Goal: Transaction & Acquisition: Purchase product/service

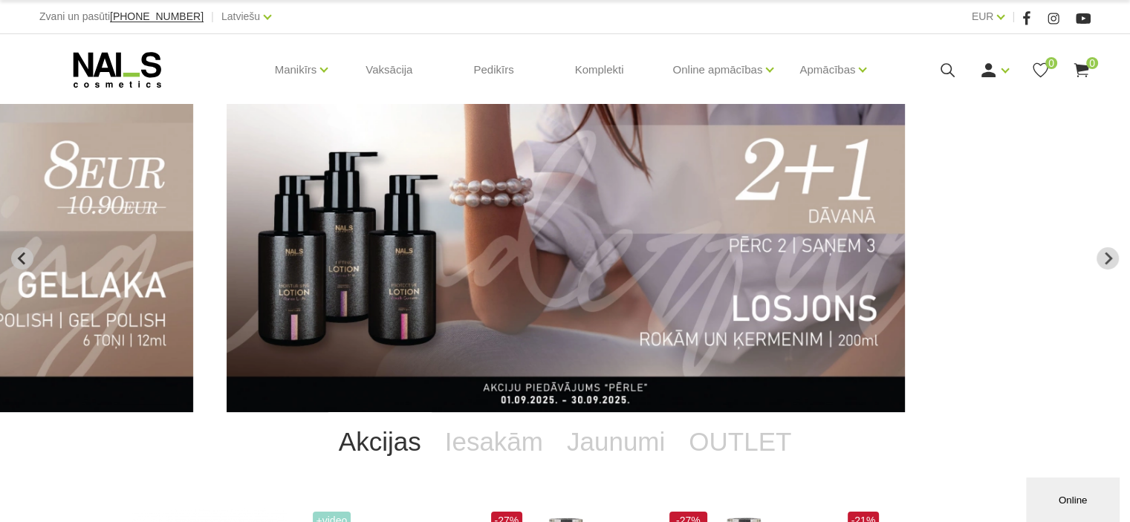
click at [953, 69] on icon at bounding box center [947, 70] width 19 height 19
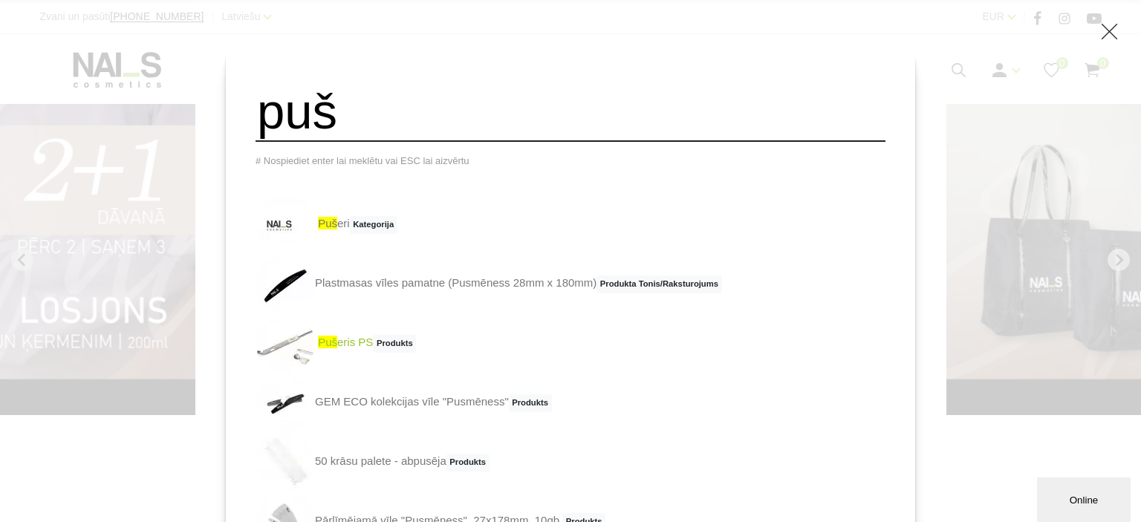
type input "puš"
click at [412, 353] on span "Produkts" at bounding box center [394, 344] width 43 height 18
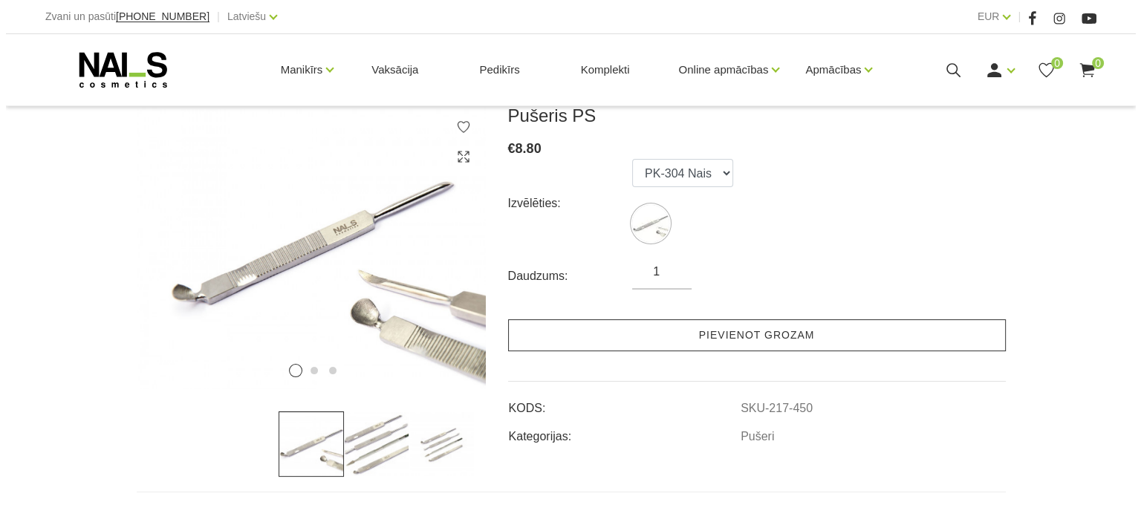
scroll to position [211, 0]
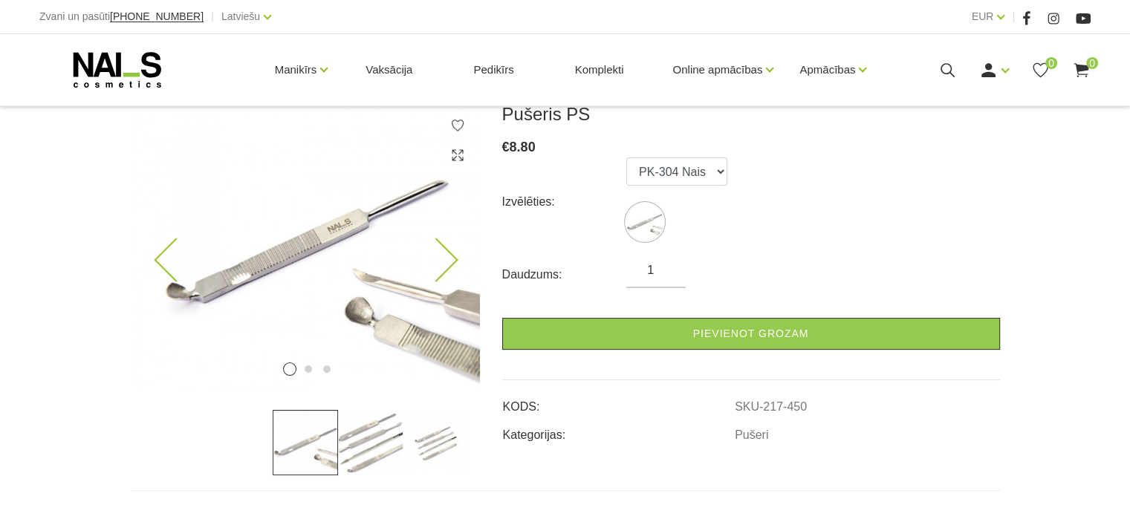
click at [447, 256] on icon at bounding box center [436, 260] width 44 height 44
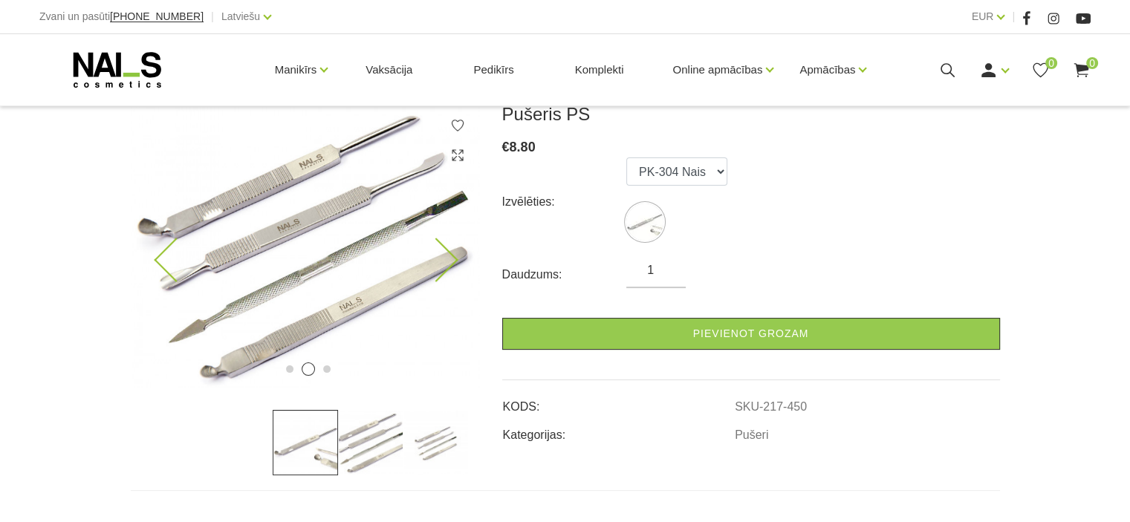
click at [447, 256] on icon at bounding box center [436, 260] width 44 height 44
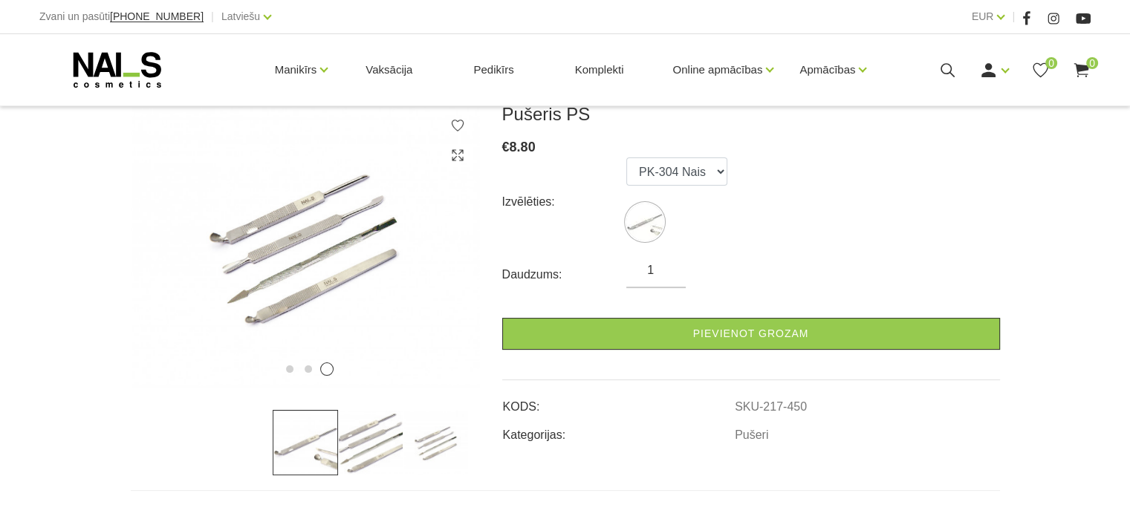
click at [360, 450] on img at bounding box center [370, 442] width 65 height 65
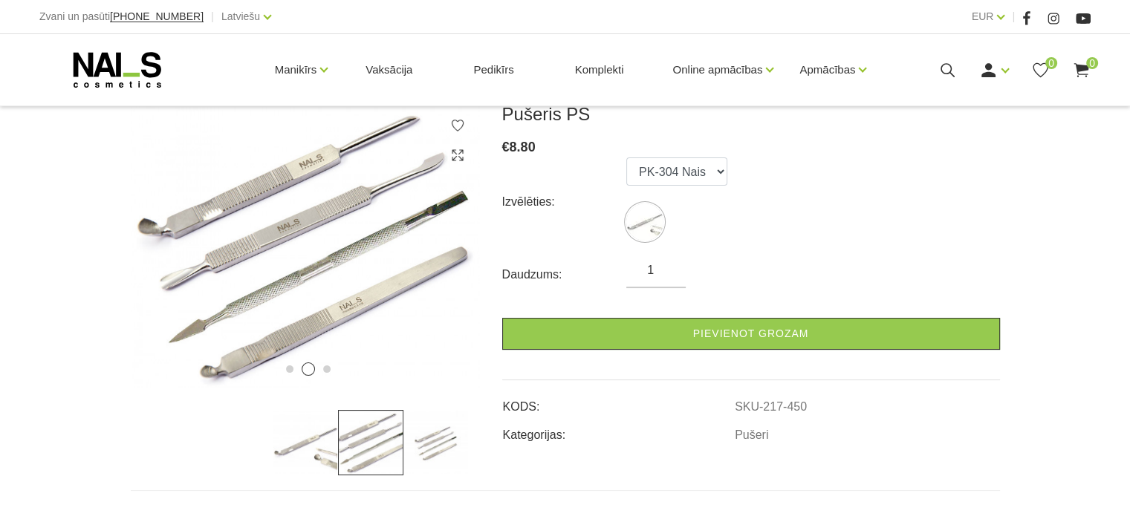
click at [285, 438] on img at bounding box center [305, 442] width 65 height 65
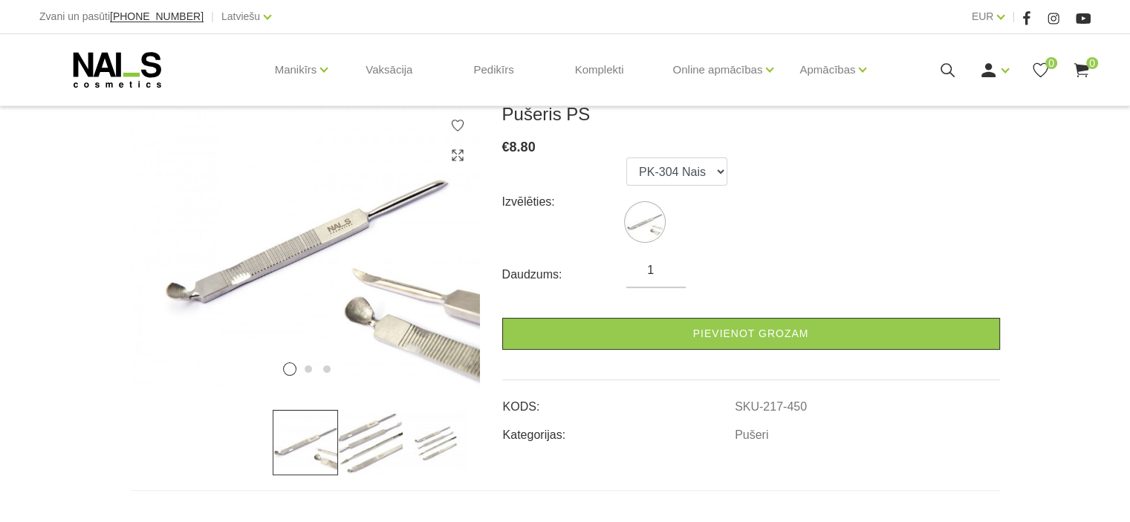
click at [948, 66] on icon at bounding box center [947, 70] width 19 height 19
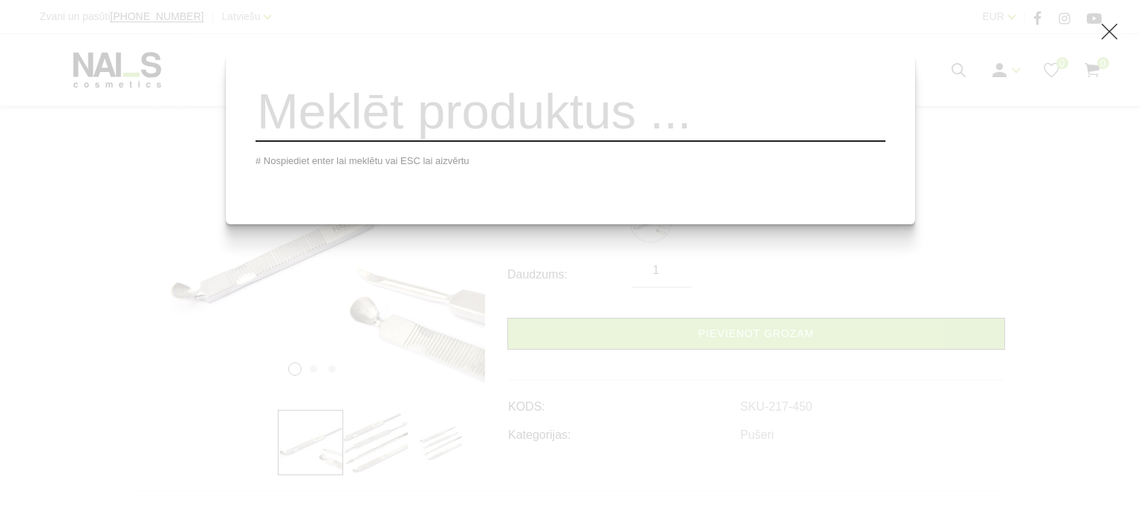
click at [713, 124] on input "search" at bounding box center [571, 112] width 630 height 60
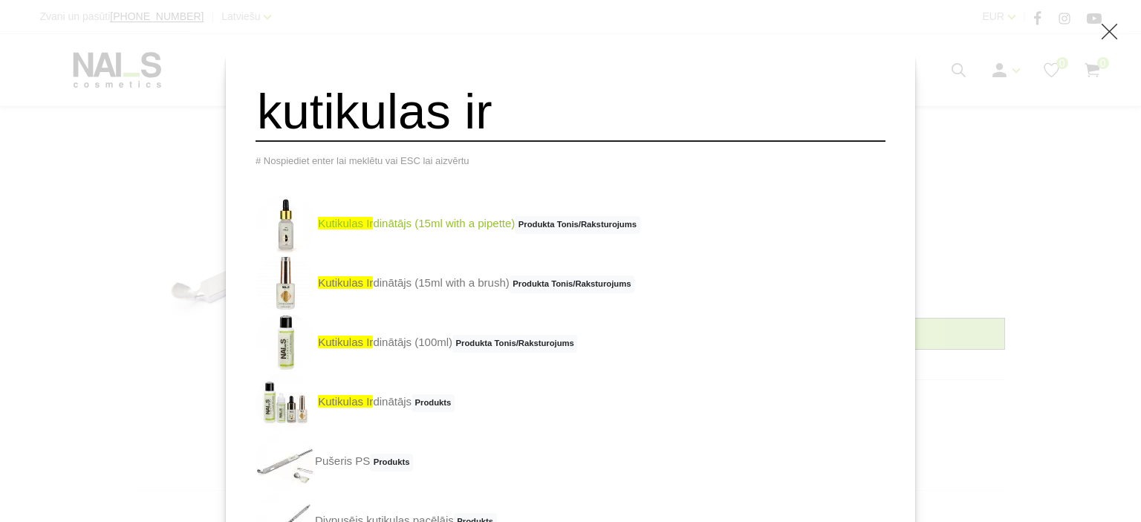
type input "kutikulas ir"
click at [481, 231] on link "kutikulas ir dinātājs (15ml with a pipette) Produkta Tonis/Raksturojums" at bounding box center [448, 224] width 385 height 59
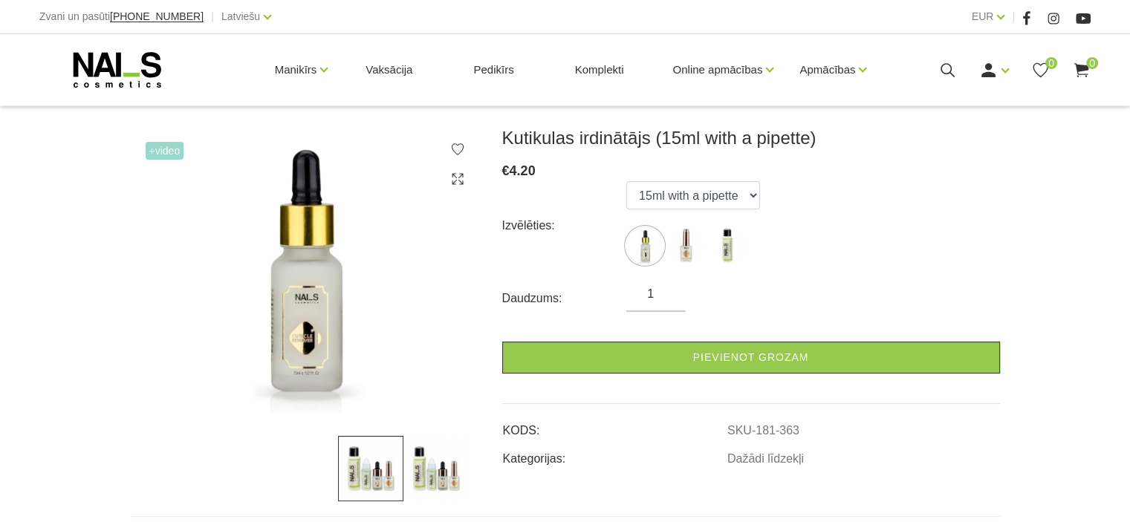
scroll to position [186, 0]
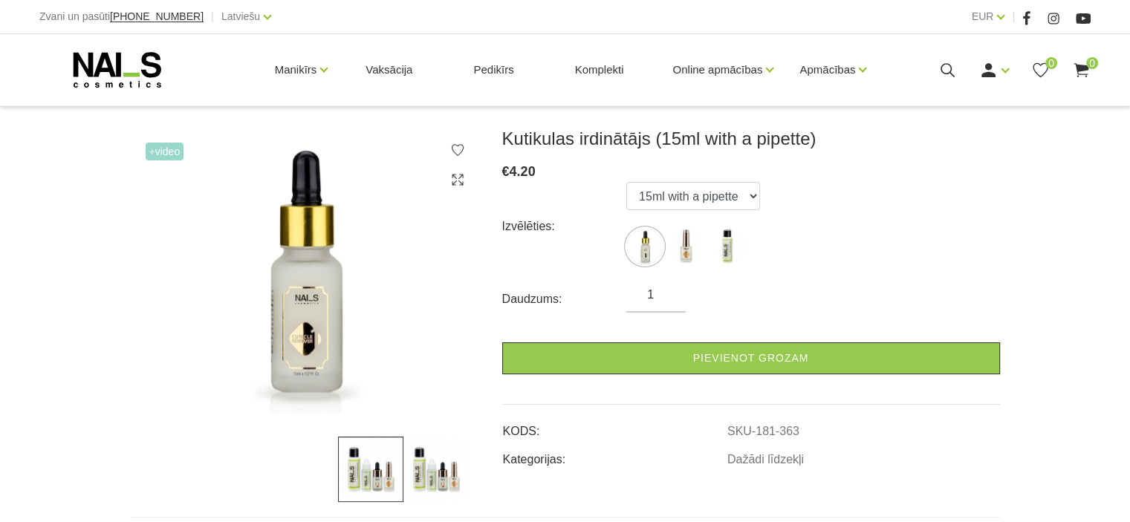
click at [441, 466] on img at bounding box center [435, 469] width 65 height 65
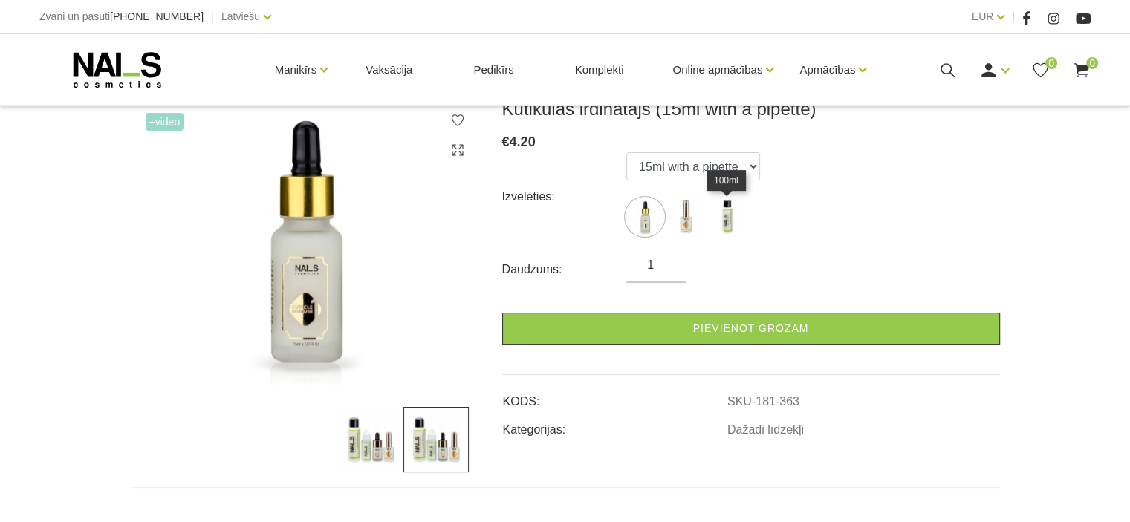
click at [729, 217] on img at bounding box center [726, 216] width 37 height 37
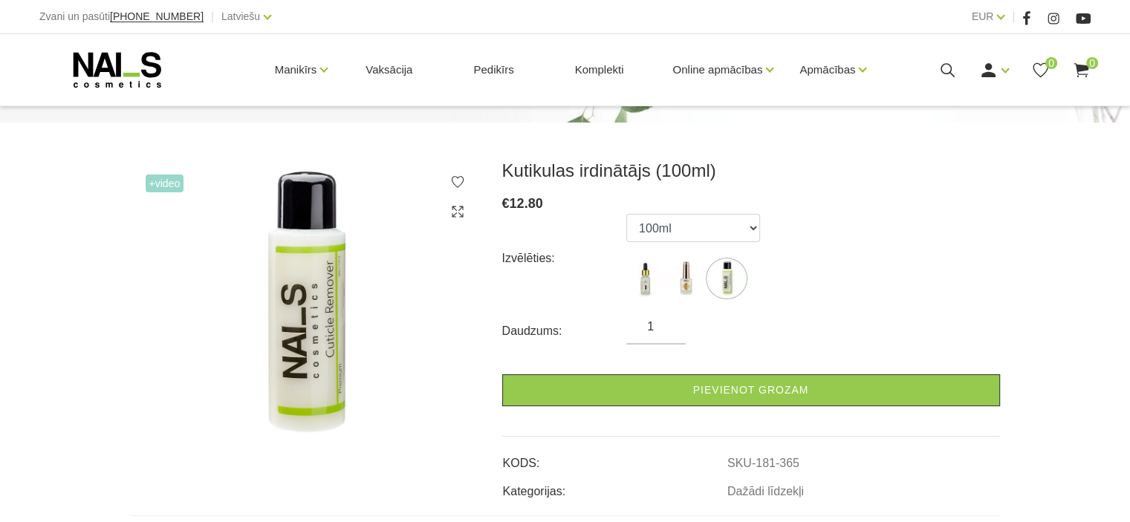
scroll to position [154, 0]
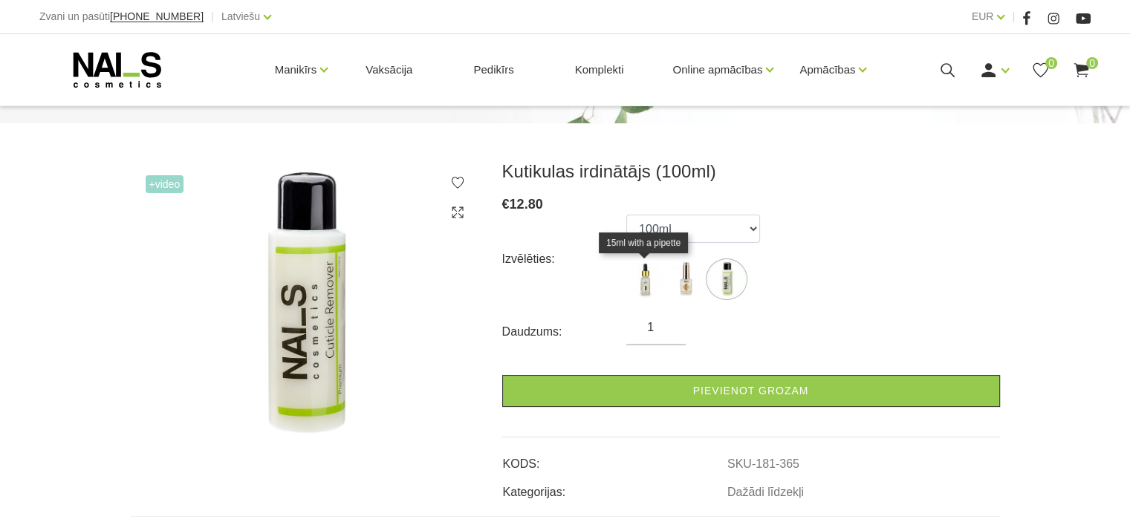
click at [642, 293] on img at bounding box center [644, 279] width 37 height 37
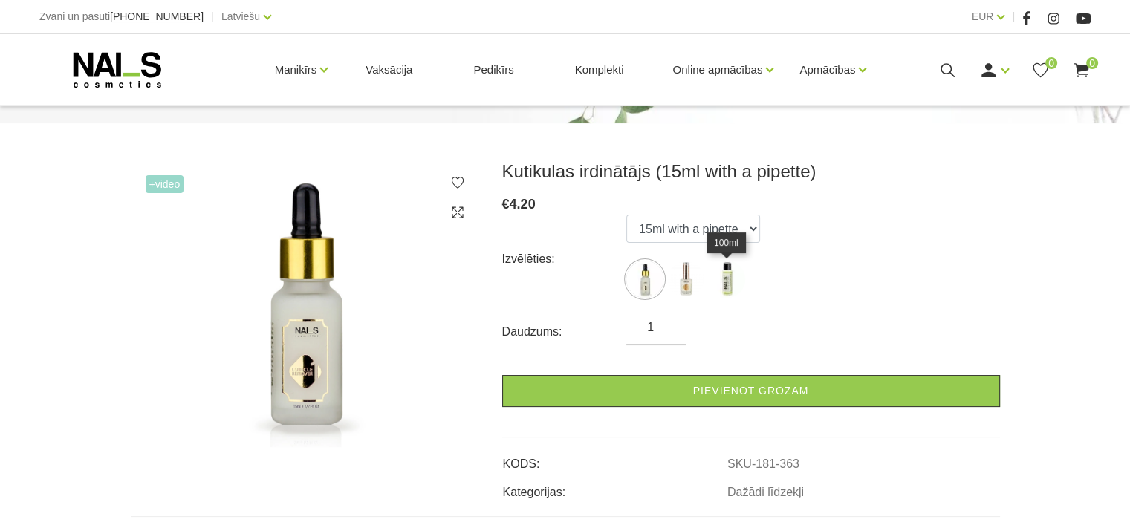
click at [722, 287] on img at bounding box center [726, 279] width 37 height 37
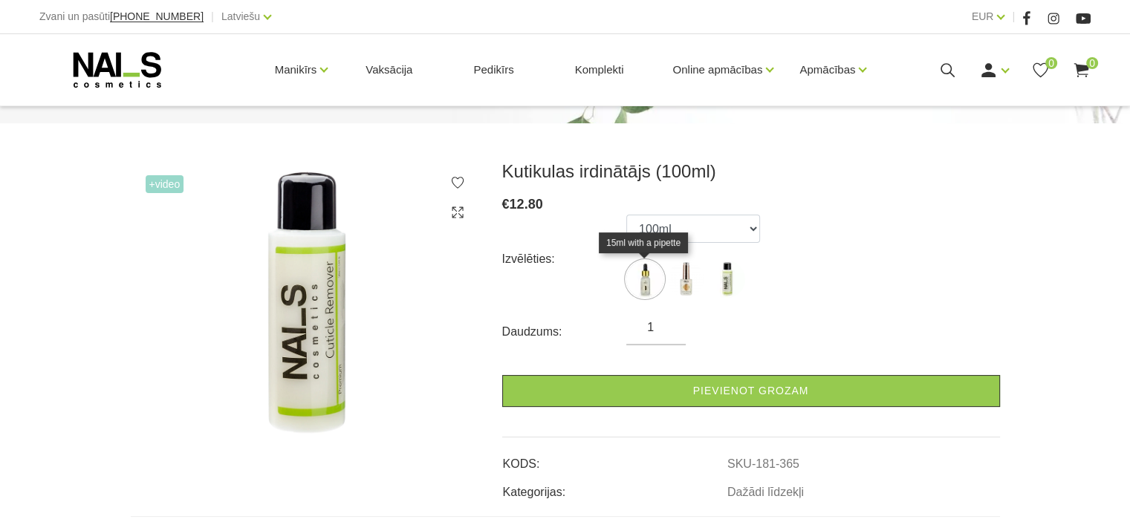
click at [648, 283] on img at bounding box center [644, 279] width 37 height 37
select select "363"
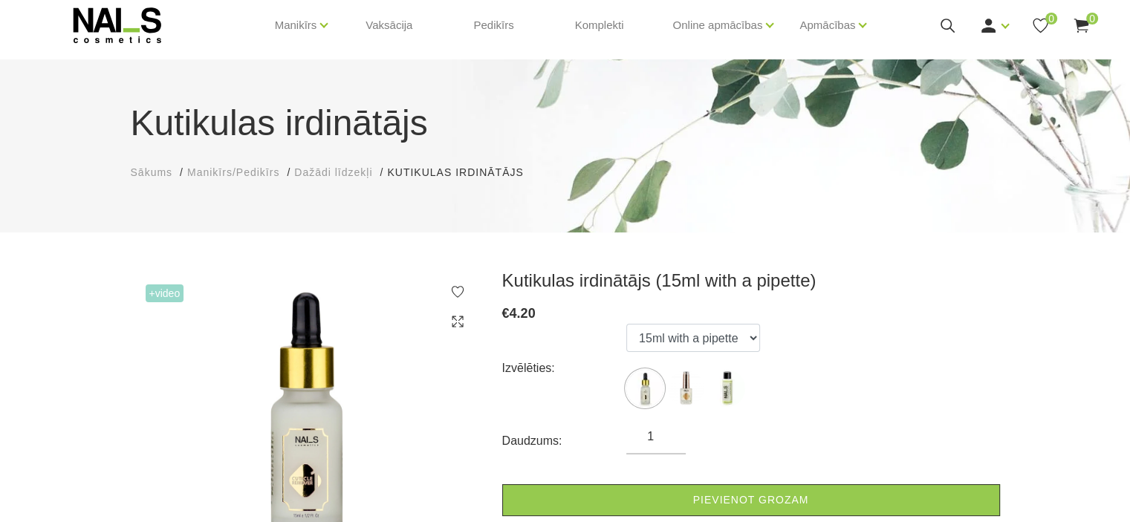
scroll to position [0, 0]
